Goal: Find specific page/section: Find specific page/section

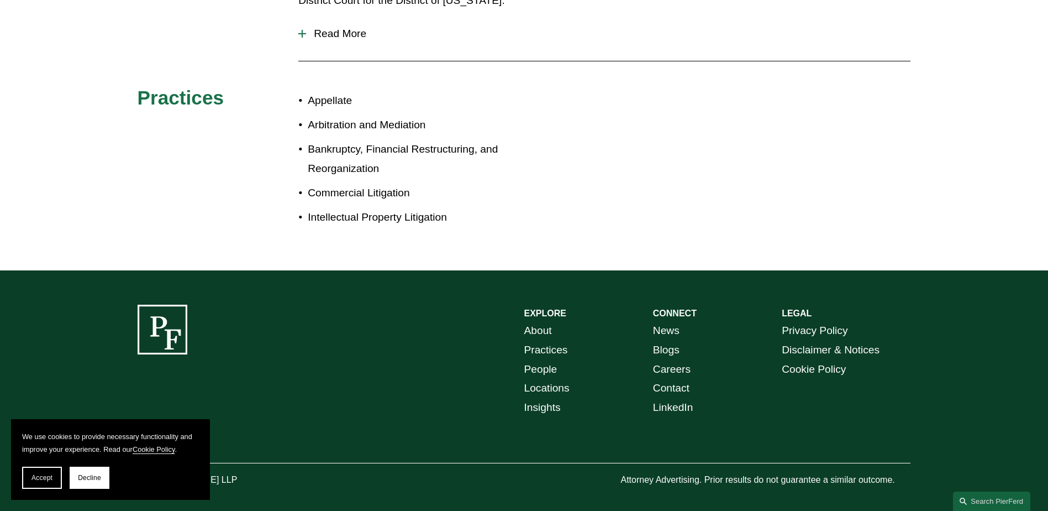
scroll to position [621, 0]
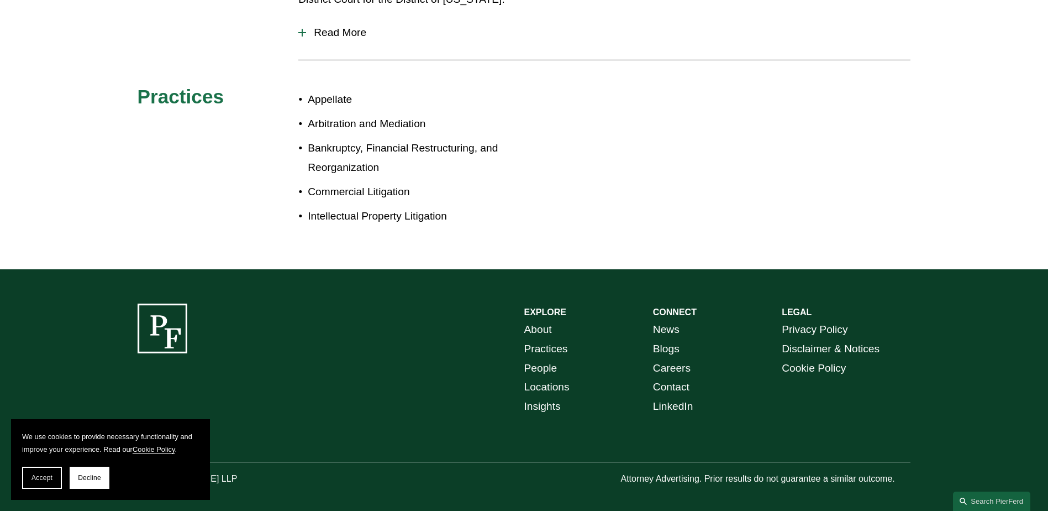
drag, startPoint x: 365, startPoint y: 412, endPoint x: 364, endPoint y: 404, distance: 7.8
click at [365, 412] on div "EXPLORE CONNECT About Practices People Locations Insights News Blogs Careers Co…" at bounding box center [524, 394] width 1048 height 183
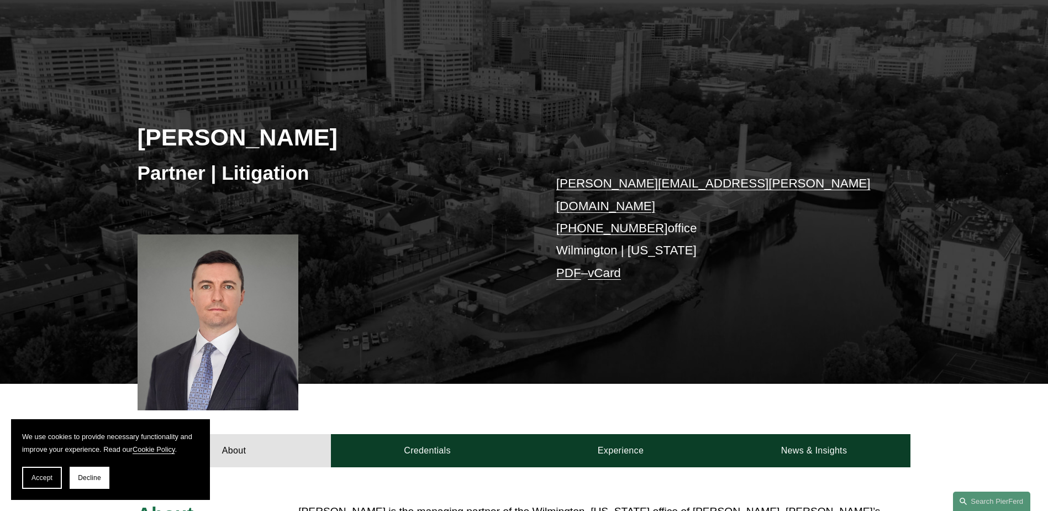
scroll to position [0, 0]
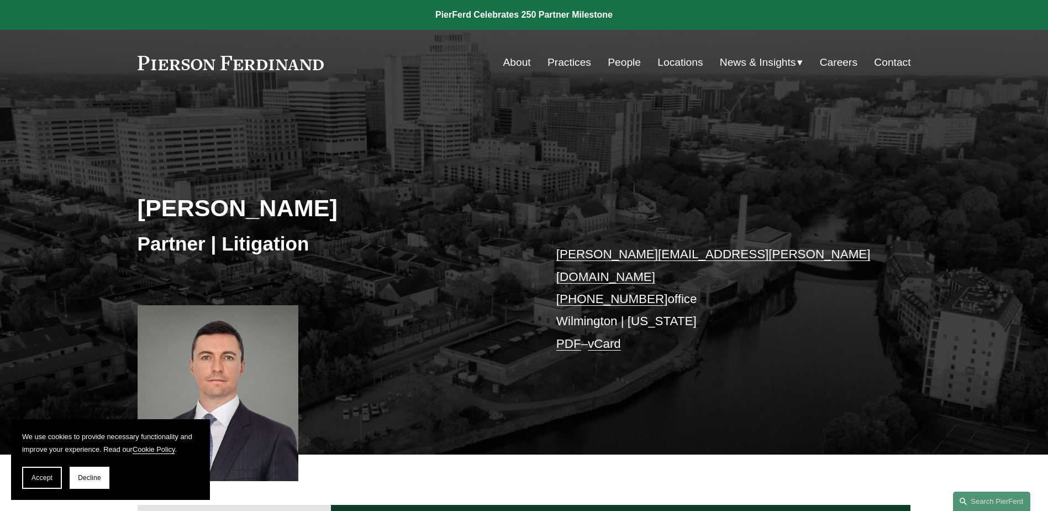
click at [564, 336] on link "PDF" at bounding box center [568, 343] width 25 height 14
click at [666, 56] on link "Locations" at bounding box center [680, 62] width 45 height 21
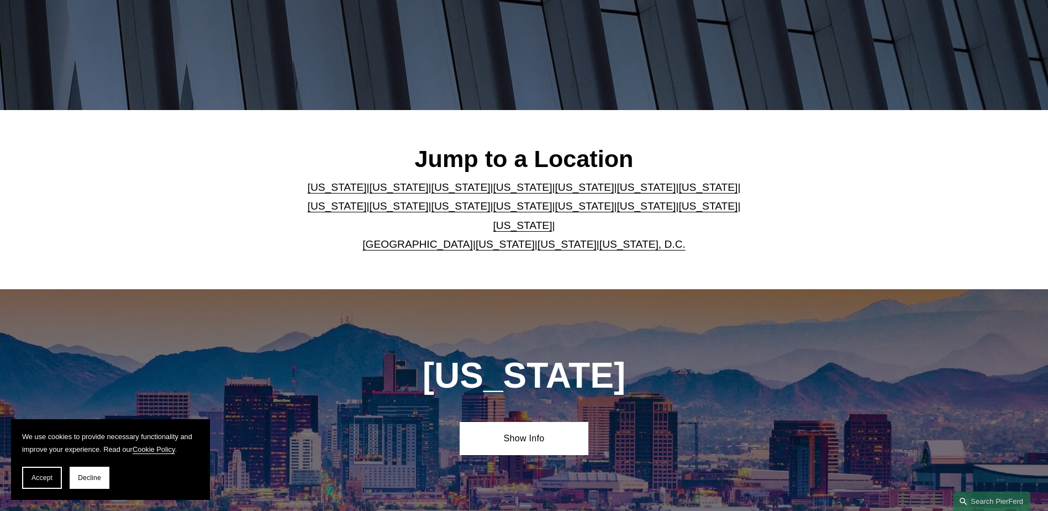
click at [493, 191] on link "[US_STATE]" at bounding box center [522, 187] width 59 height 12
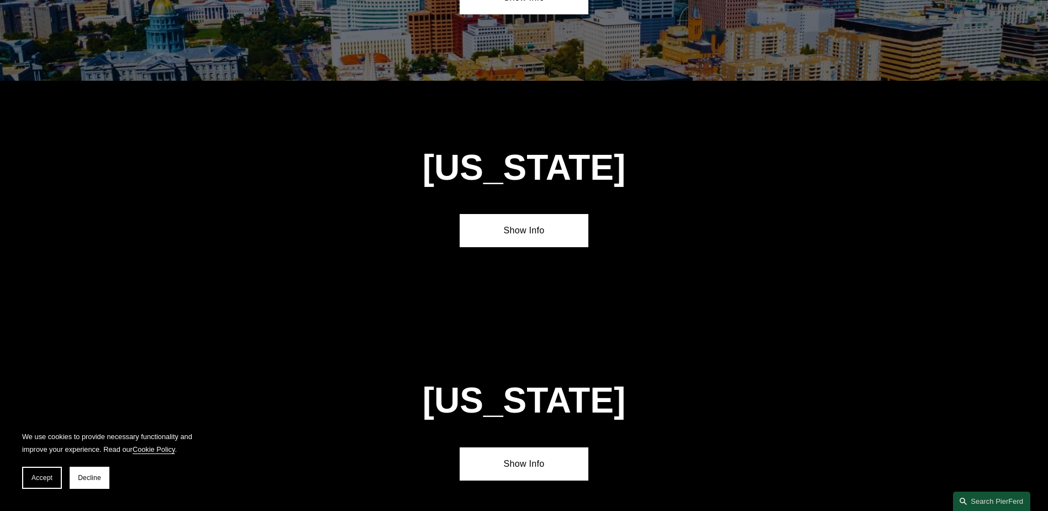
scroll to position [1200, 0]
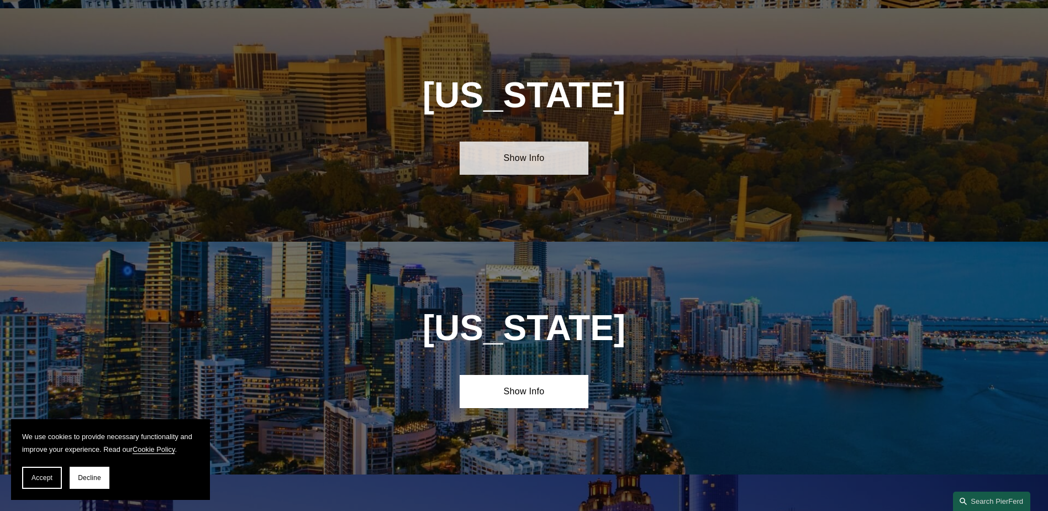
drag, startPoint x: 527, startPoint y: 140, endPoint x: 522, endPoint y: 141, distance: 5.6
click at [526, 141] on link "Show Info" at bounding box center [524, 157] width 129 height 33
